Goal: Task Accomplishment & Management: Complete application form

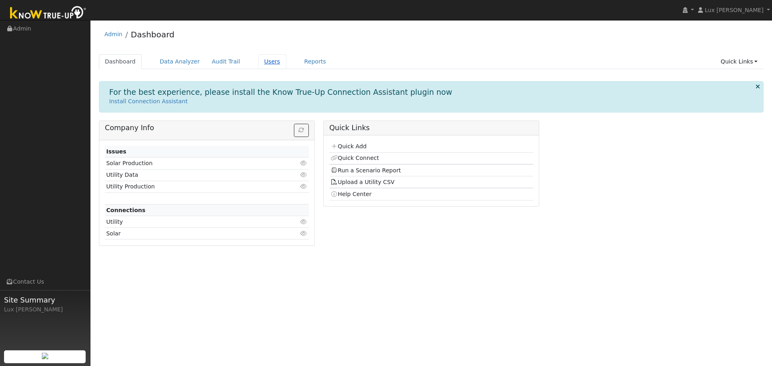
click at [258, 64] on link "Users" at bounding box center [272, 61] width 28 height 15
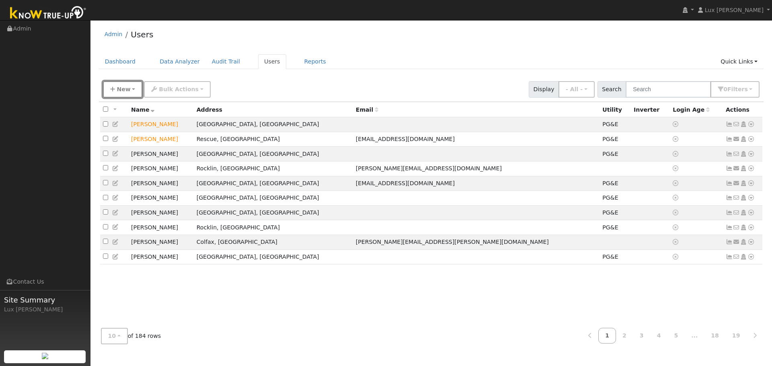
click at [136, 87] on button "New" at bounding box center [123, 89] width 40 height 16
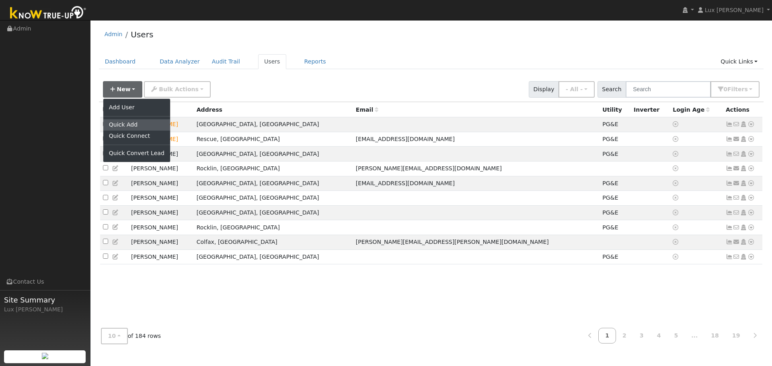
click at [131, 122] on link "Quick Add" at bounding box center [136, 124] width 67 height 11
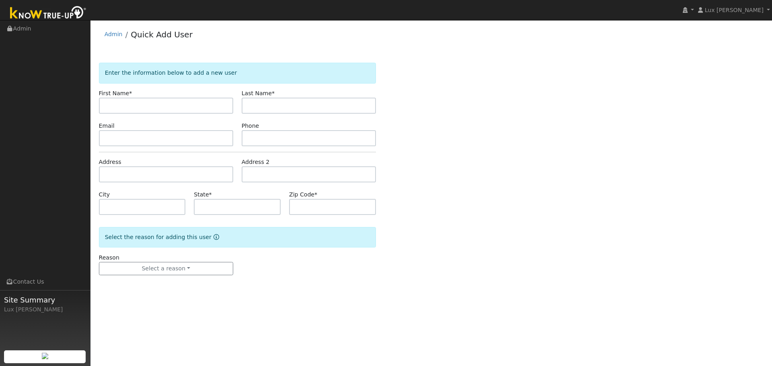
click at [164, 107] on input "text" at bounding box center [166, 106] width 134 height 16
paste input "[PERSON_NAME]"
drag, startPoint x: 155, startPoint y: 111, endPoint x: 125, endPoint y: 116, distance: 30.5
click at [125, 116] on form "Enter the information below to add a new user First Name * Nolan Caldwell Last …" at bounding box center [237, 177] width 277 height 229
click at [165, 110] on input "Nolan Caldwell" at bounding box center [166, 106] width 134 height 16
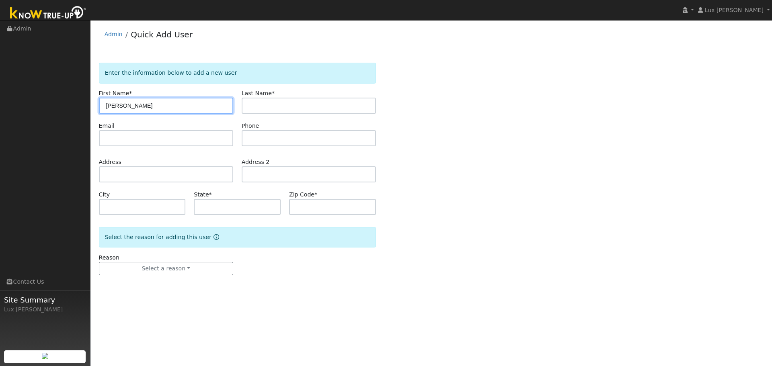
drag, startPoint x: 166, startPoint y: 109, endPoint x: 124, endPoint y: 114, distance: 42.1
click at [124, 114] on form "Enter the information below to add a new user First Name * Nolan Caldwell Last …" at bounding box center [237, 177] width 277 height 229
type input "Nolan"
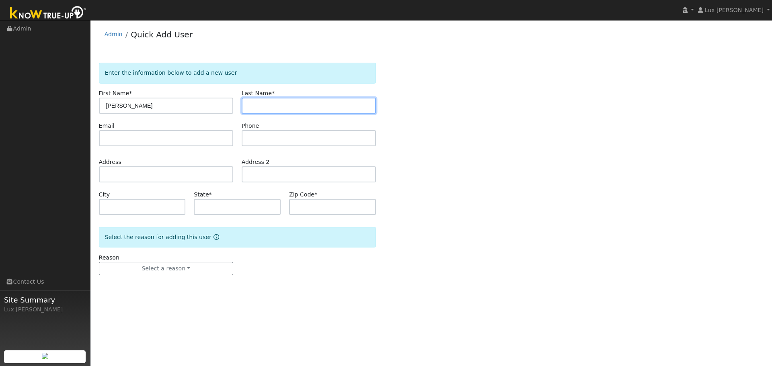
click at [297, 99] on input "text" at bounding box center [309, 106] width 134 height 16
paste input "Caldwell"
type input "Caldwell"
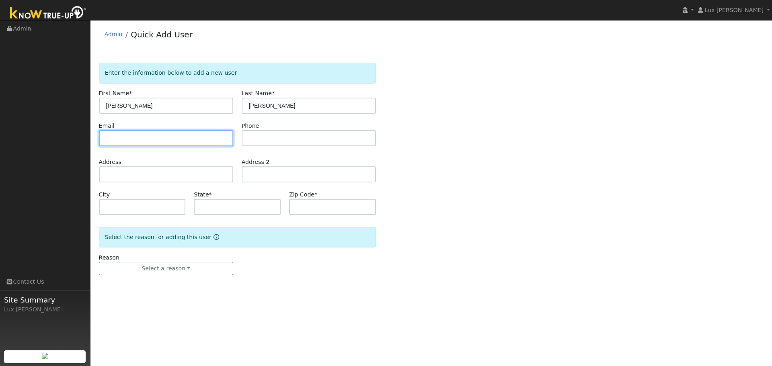
click at [183, 142] on input "text" at bounding box center [166, 138] width 134 height 16
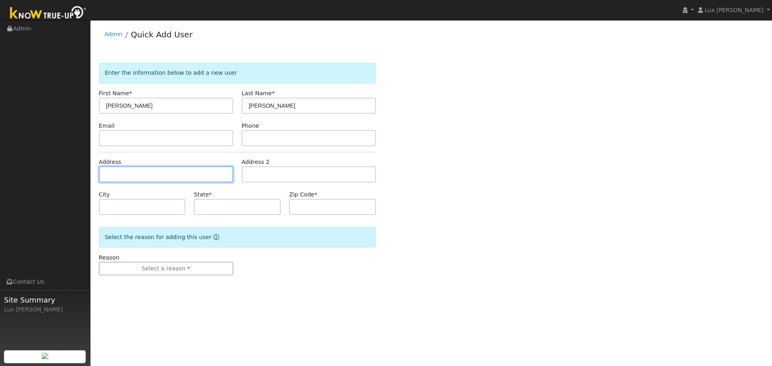
click at [144, 172] on input "text" at bounding box center [166, 174] width 134 height 16
paste input "6670 Wishing Well Way Loomis, CA 95650 USA"
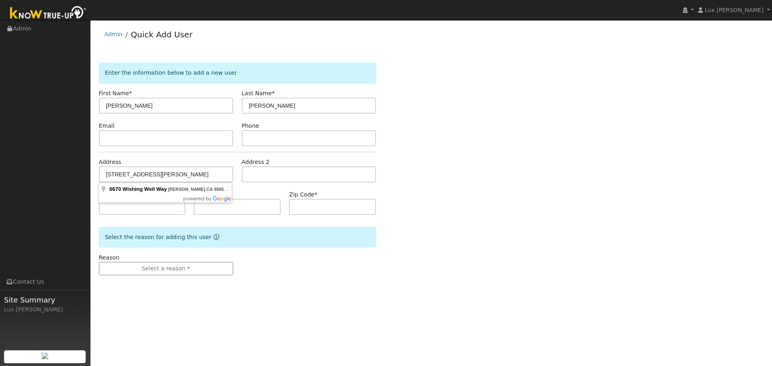
drag, startPoint x: 154, startPoint y: 191, endPoint x: 164, endPoint y: 192, distance: 10.2
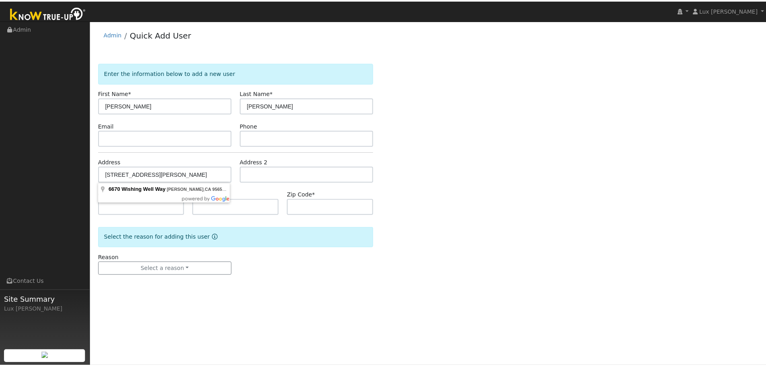
scroll to position [0, 0]
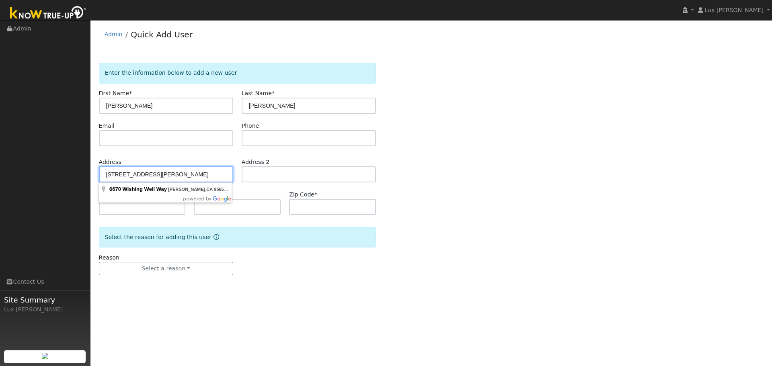
type input "6670 Wishing Well Way"
type input "Loomis"
type input "CA"
type input "95650"
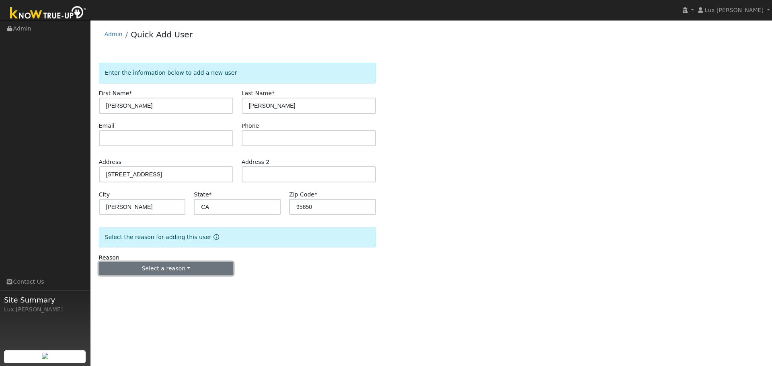
click at [193, 268] on button "Select a reason" at bounding box center [166, 269] width 134 height 14
click at [157, 296] on link "New customer adding solar" at bounding box center [143, 296] width 89 height 11
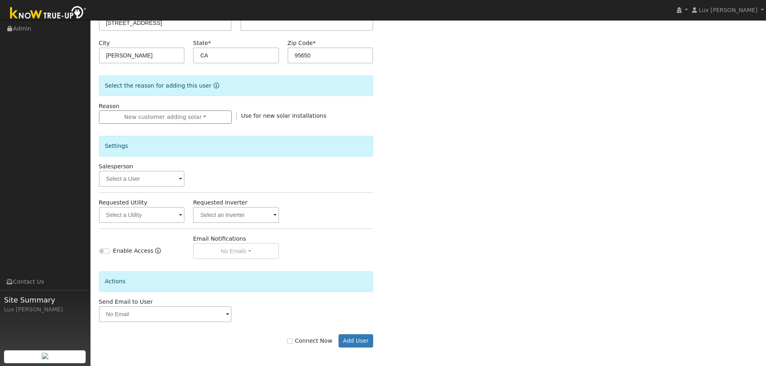
scroll to position [153, 0]
click at [300, 338] on label "Connect Now" at bounding box center [309, 339] width 45 height 8
click at [293, 338] on input "Connect Now" at bounding box center [290, 340] width 6 height 6
checkbox input "true"
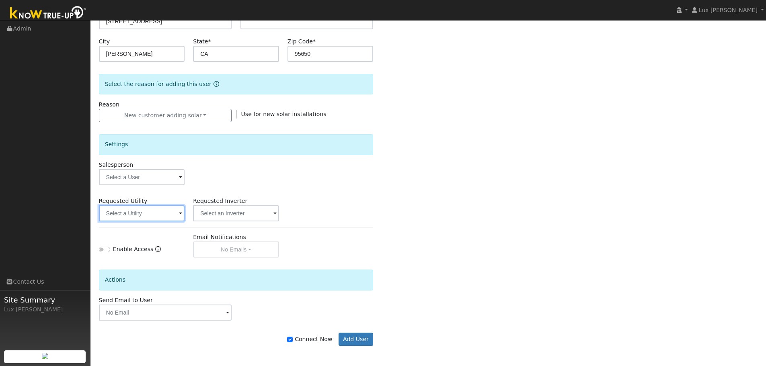
click at [162, 219] on input "text" at bounding box center [142, 213] width 86 height 16
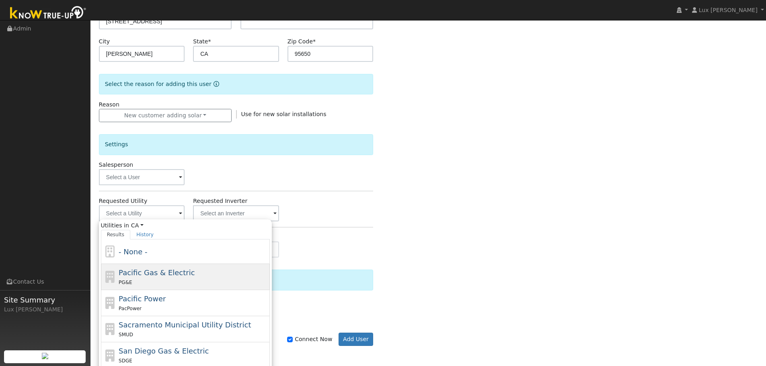
click at [168, 275] on span "Pacific Gas & Electric" at bounding box center [157, 273] width 76 height 8
type input "Pacific Gas & Electric"
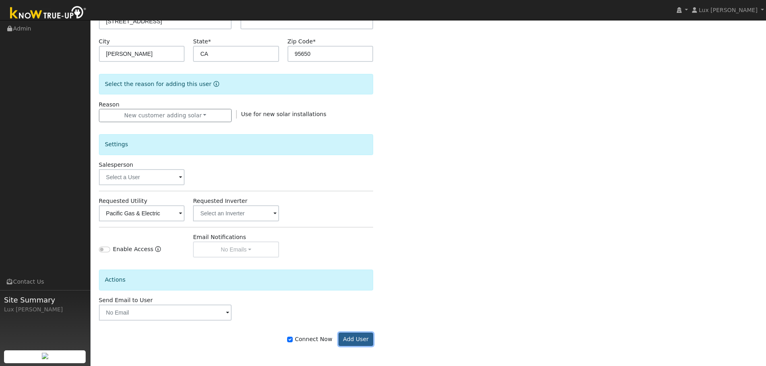
click at [362, 337] on button "Add User" at bounding box center [355, 340] width 35 height 14
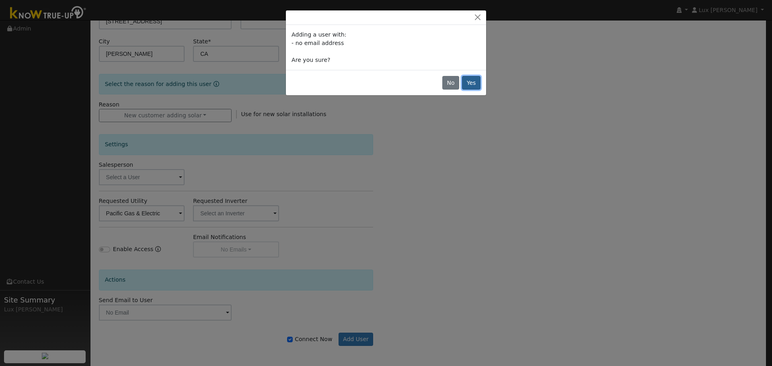
click at [469, 84] on button "Yes" at bounding box center [471, 83] width 18 height 14
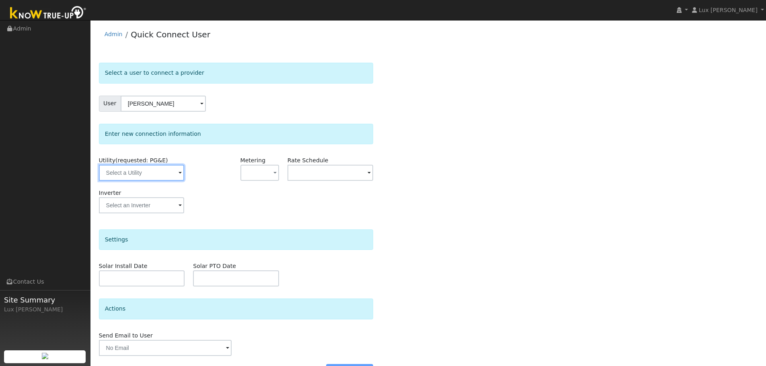
click at [175, 172] on input "text" at bounding box center [141, 173] width 85 height 16
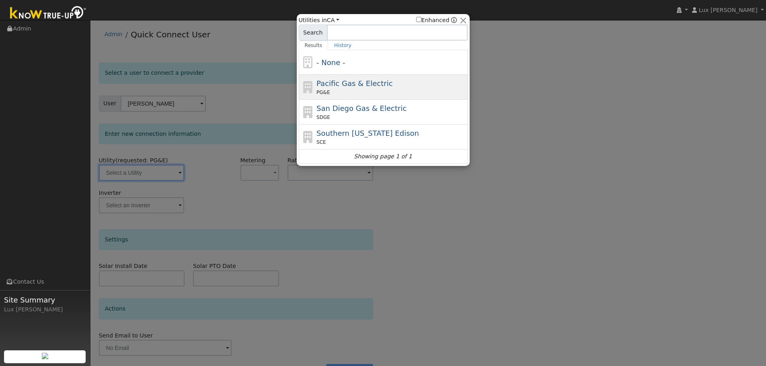
click at [406, 85] on div "Pacific Gas & Electric PG&E" at bounding box center [390, 87] width 149 height 18
type input "PG&E"
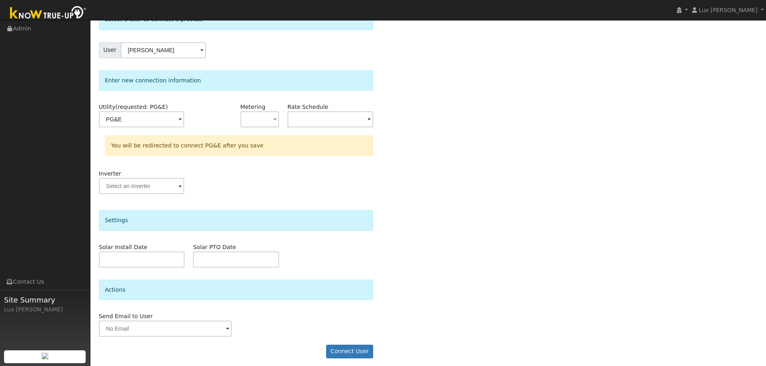
scroll to position [58, 0]
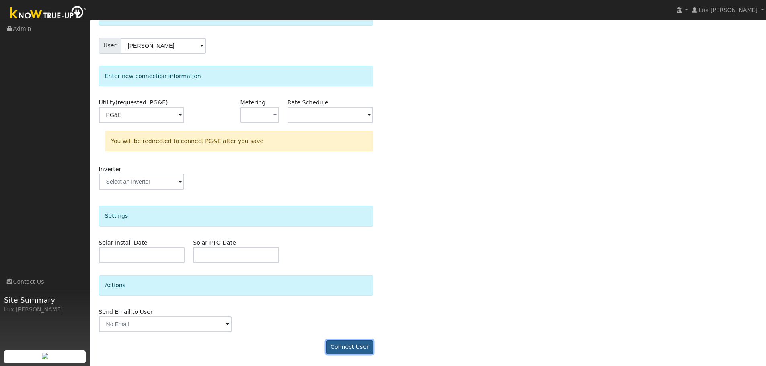
click at [348, 343] on button "Connect User" at bounding box center [349, 347] width 47 height 14
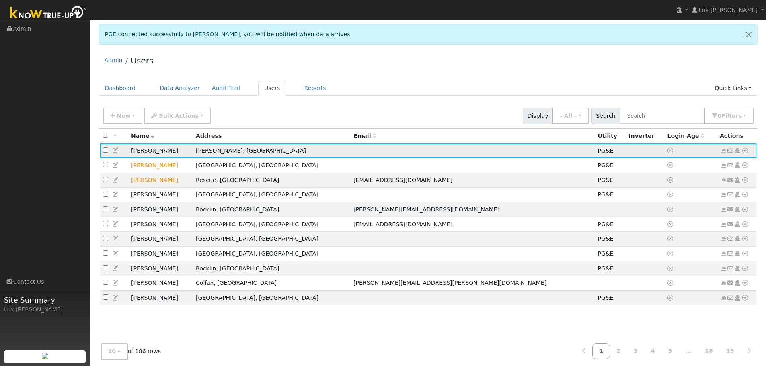
click at [742, 152] on icon at bounding box center [744, 151] width 7 height 6
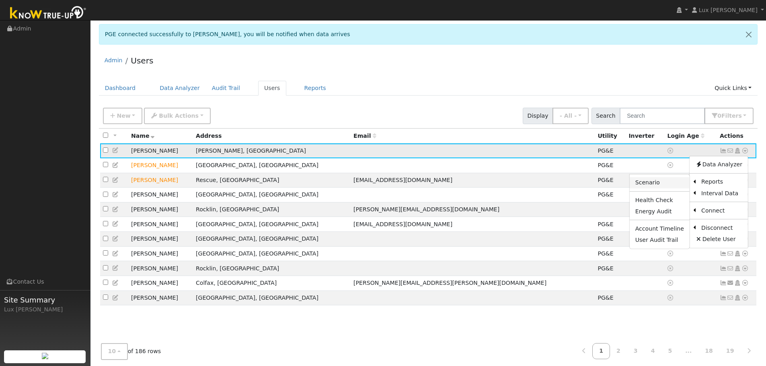
click at [662, 188] on link "Scenario" at bounding box center [660, 182] width 60 height 11
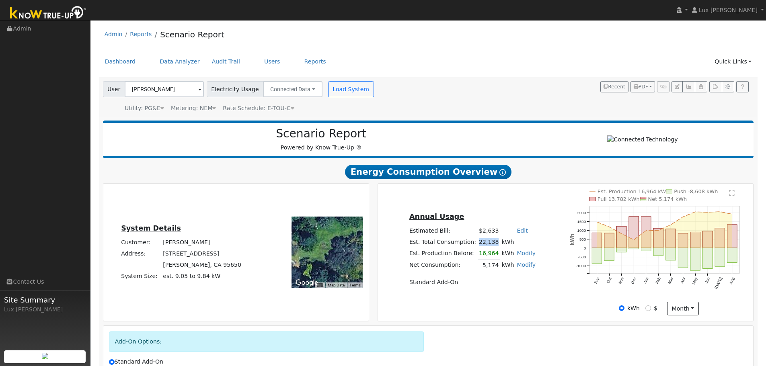
drag, startPoint x: 494, startPoint y: 244, endPoint x: 476, endPoint y: 243, distance: 18.2
click at [478, 246] on td "22,138" at bounding box center [489, 242] width 23 height 11
copy td "22,138"
drag, startPoint x: 495, startPoint y: 257, endPoint x: 478, endPoint y: 260, distance: 16.7
click at [478, 260] on td "16,964" at bounding box center [489, 254] width 23 height 12
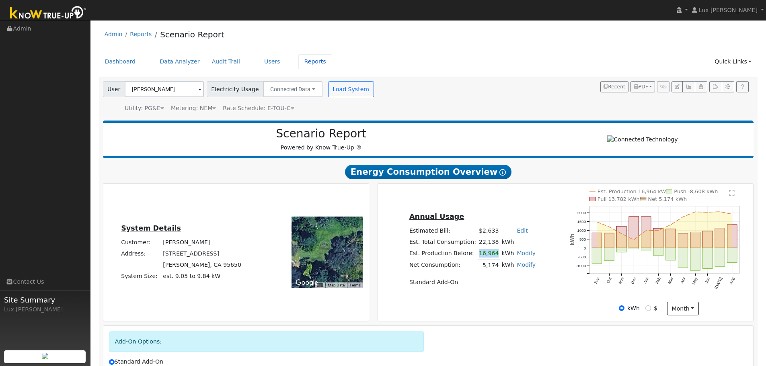
copy td "16,964"
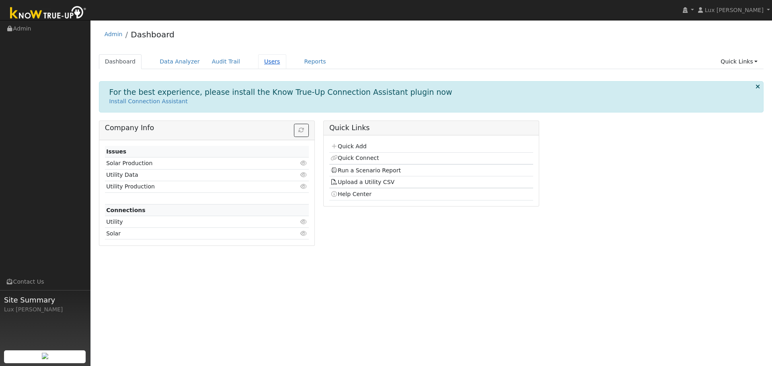
click at [258, 64] on link "Users" at bounding box center [272, 61] width 28 height 15
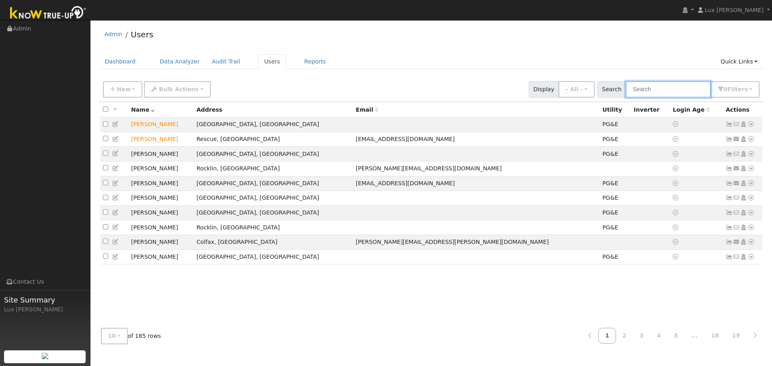
click at [653, 92] on input "text" at bounding box center [668, 89] width 85 height 16
paste input "Nolan Caldwell"
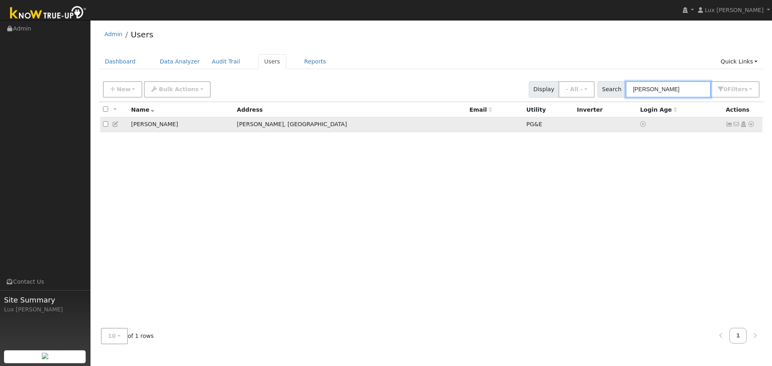
type input "Nolan Caldwell"
click at [753, 125] on icon at bounding box center [750, 124] width 7 height 6
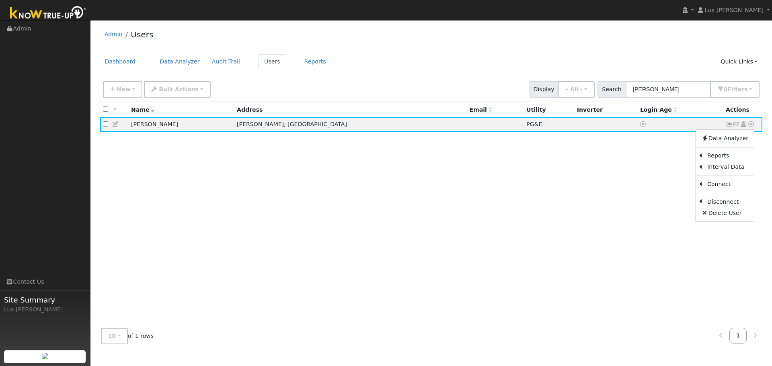
click at [0, 0] on link "Scenario" at bounding box center [0, 0] width 0 height 0
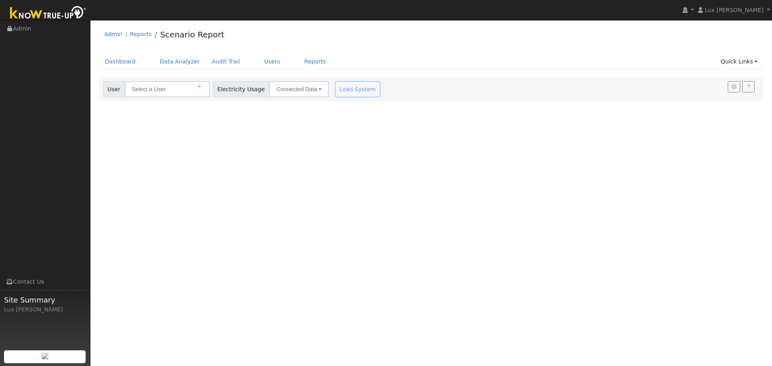
type input "[PERSON_NAME]"
